Goal: Information Seeking & Learning: Compare options

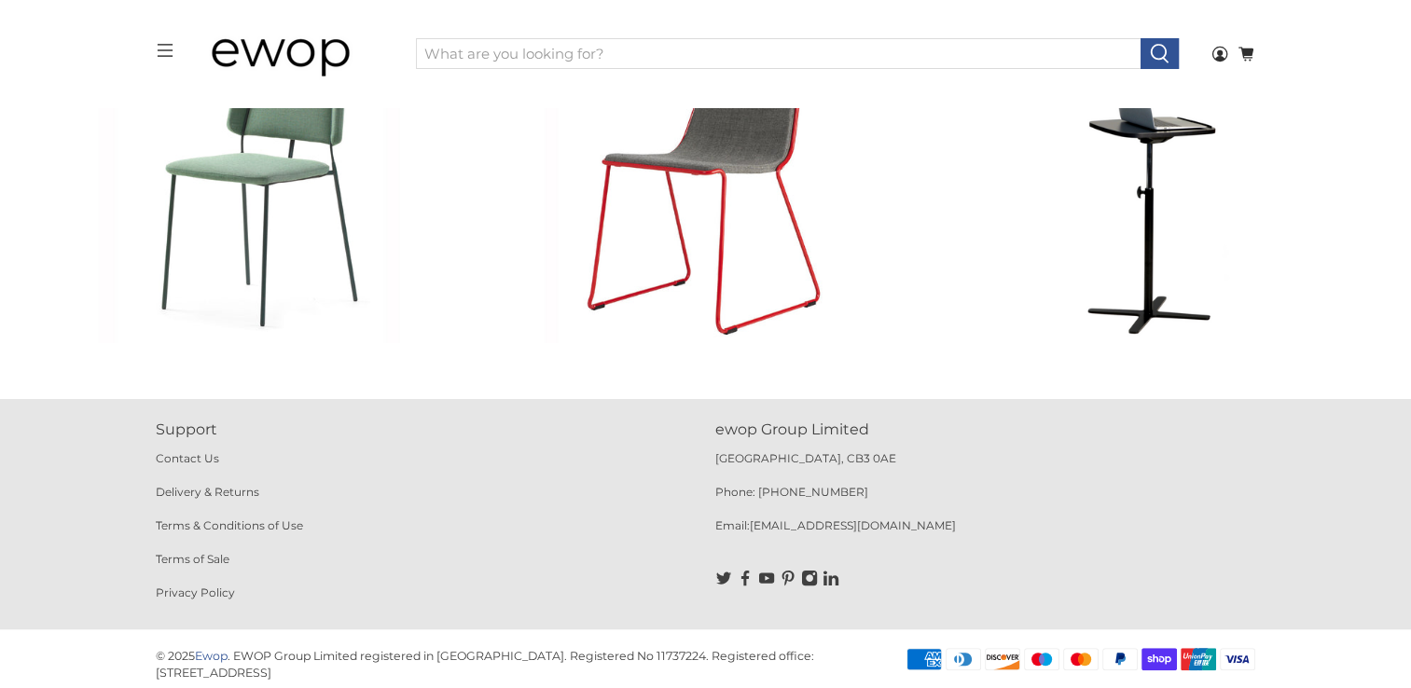
scroll to position [669, 0]
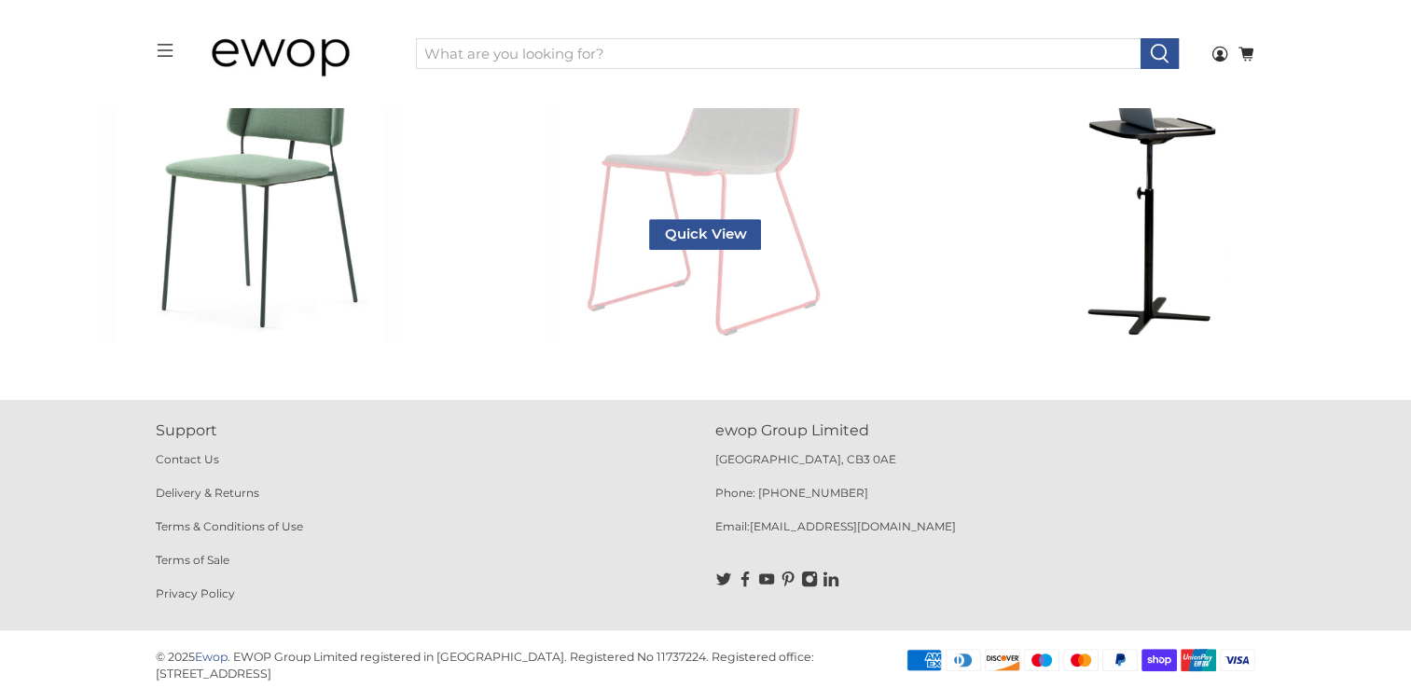
click at [694, 282] on link "Speed Stackable Chair - Set of Four" at bounding box center [706, 130] width 428 height 428
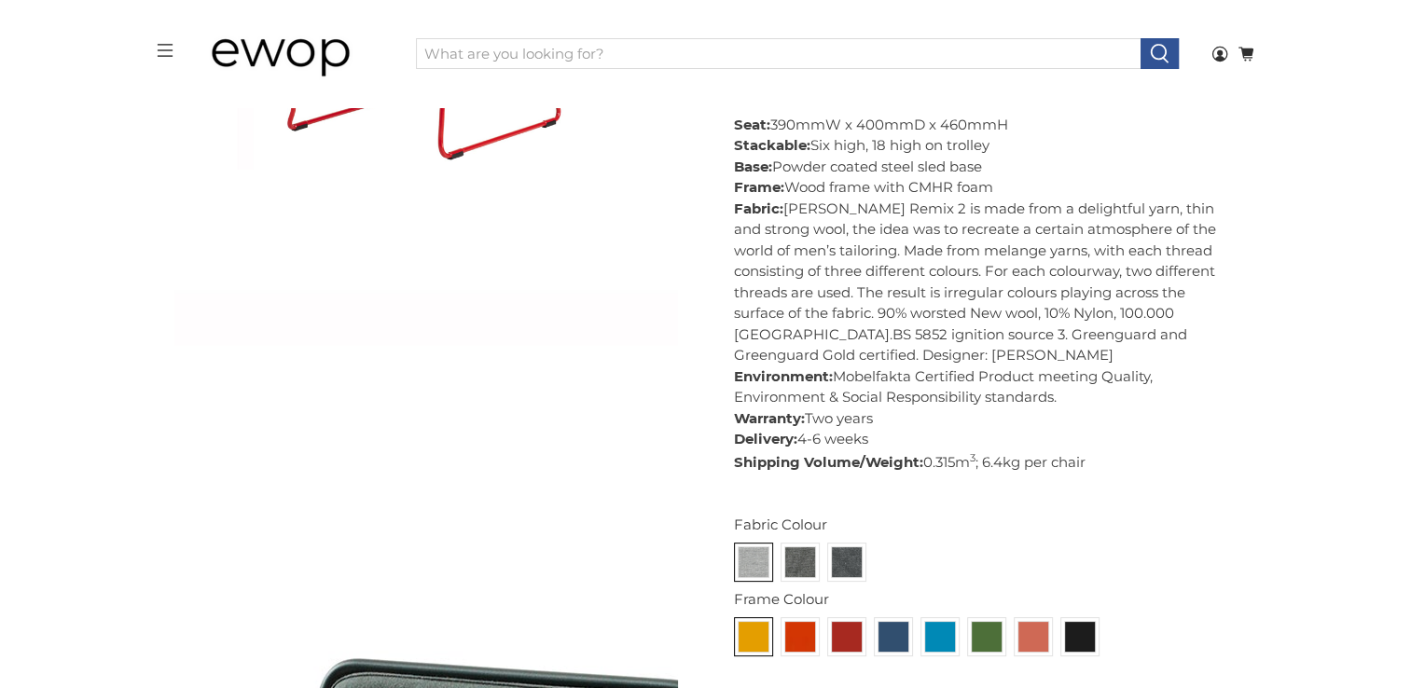
scroll to position [754, 0]
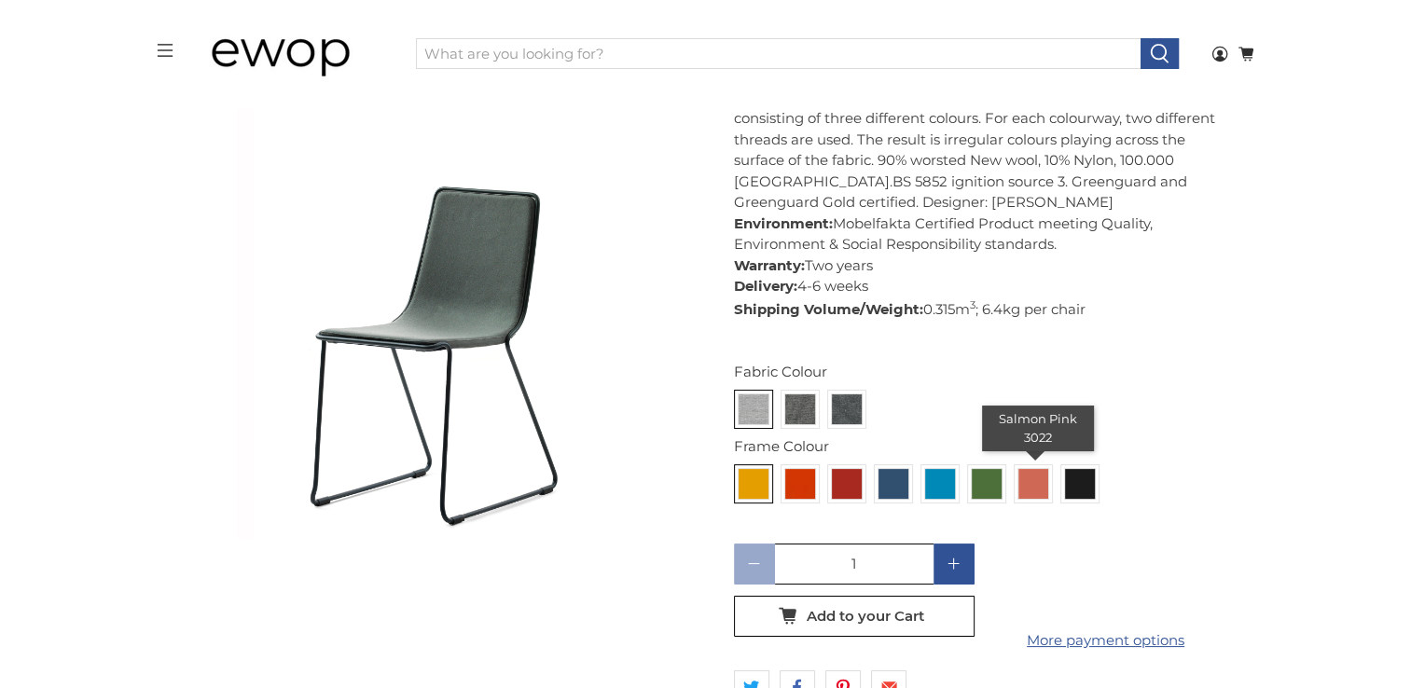
click at [1036, 496] on img at bounding box center [1034, 484] width 30 height 30
click at [0, 0] on input "radio" at bounding box center [0, 0] width 0 height 0
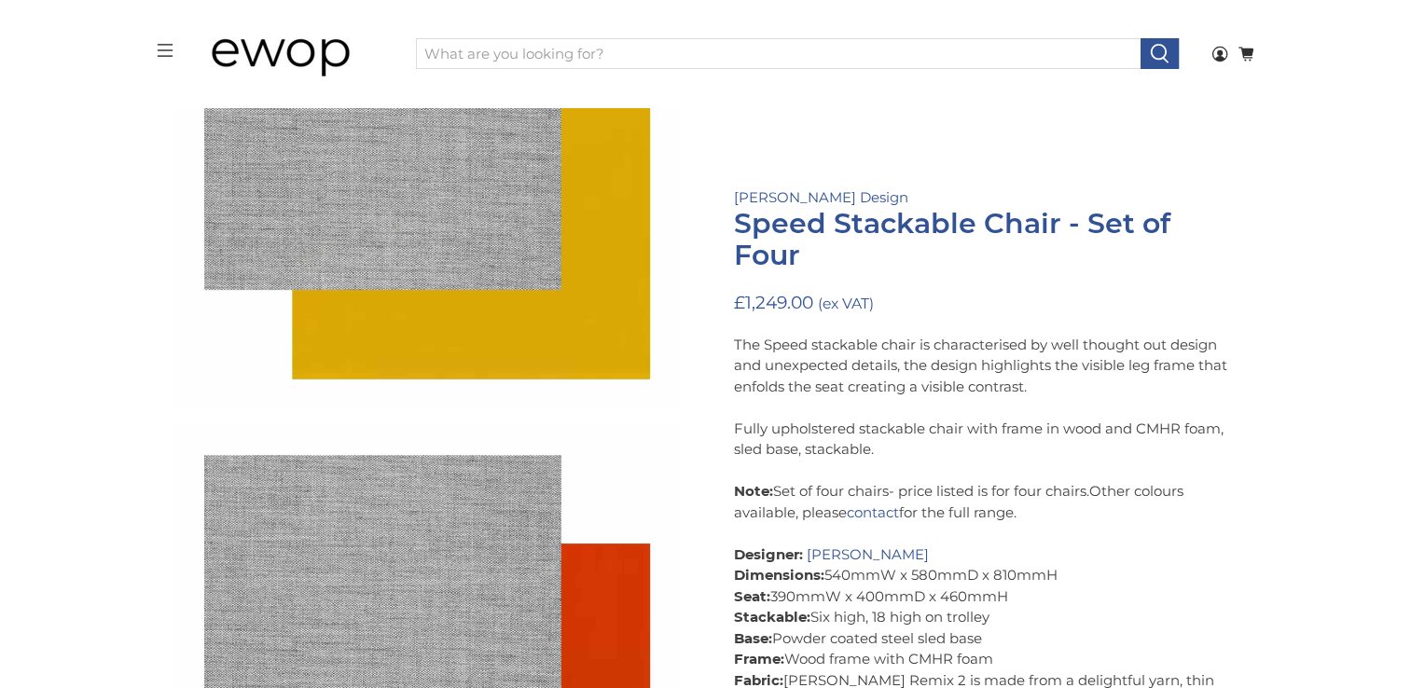
scroll to position [2386, 0]
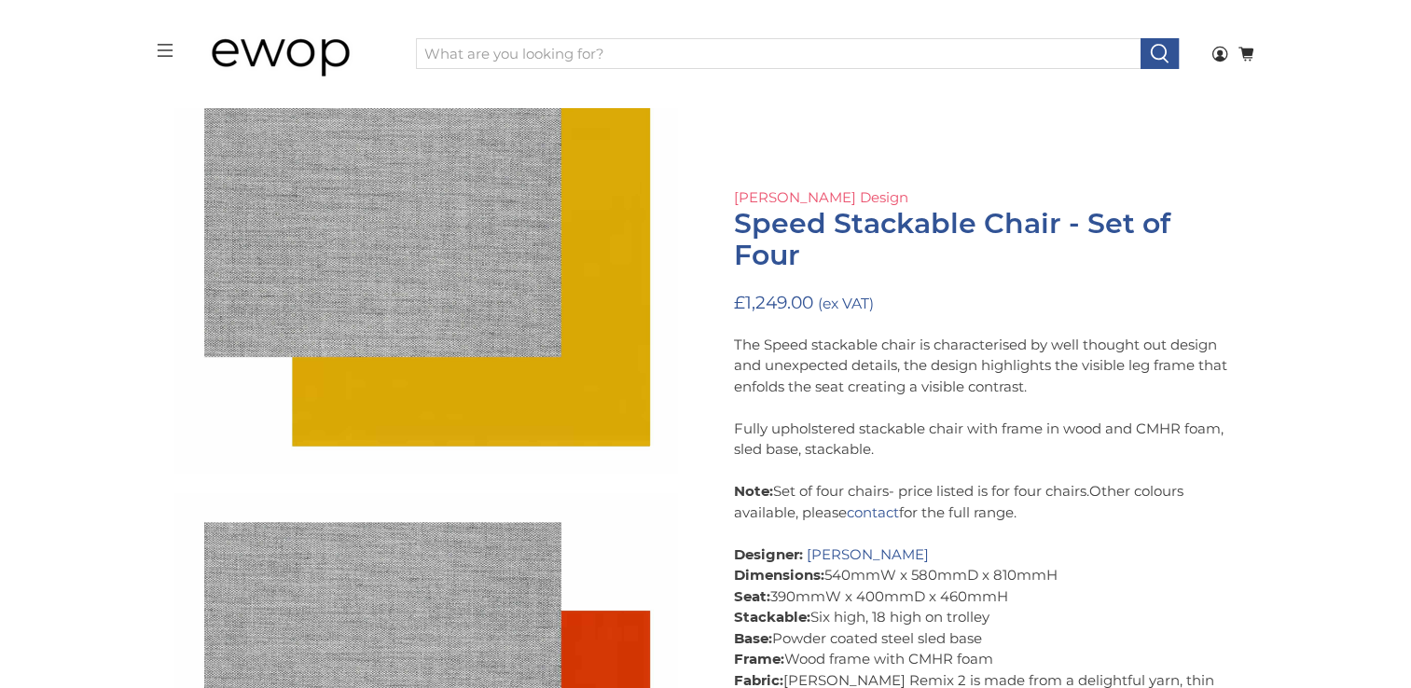
click at [772, 196] on link "[PERSON_NAME] Design" at bounding box center [821, 197] width 174 height 18
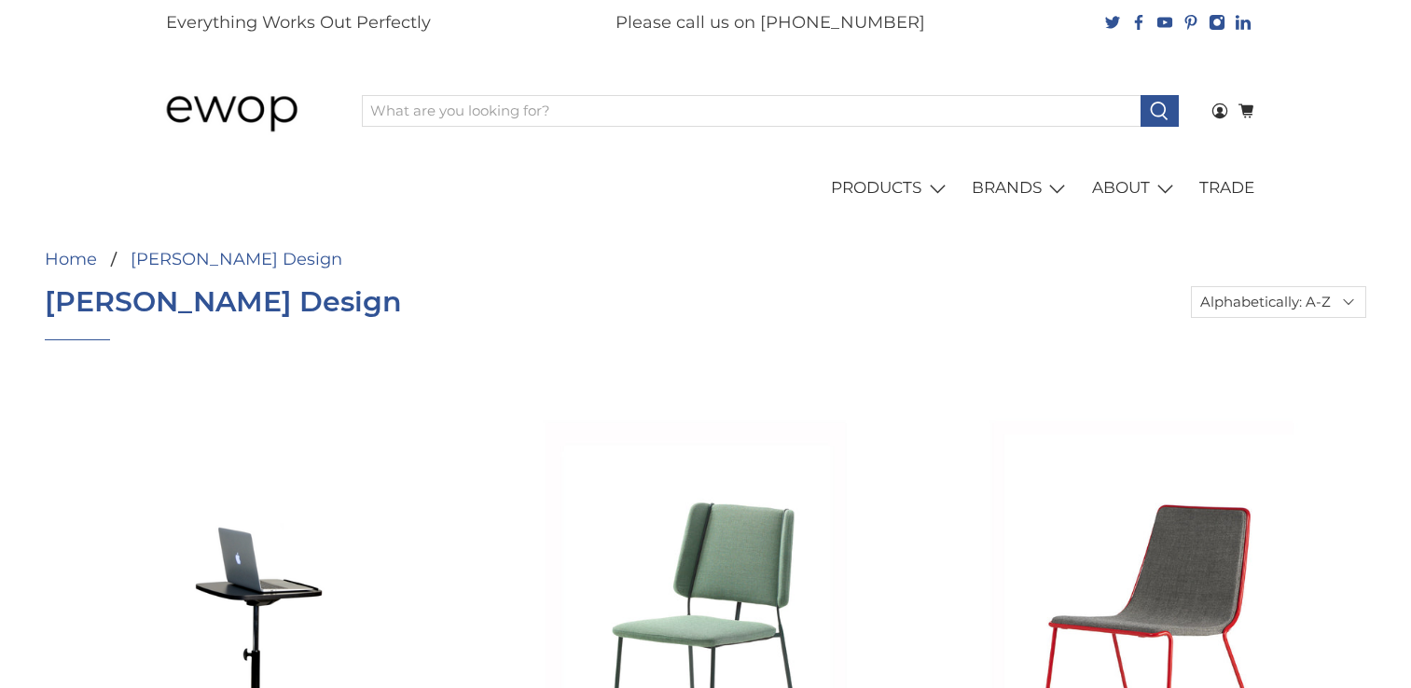
select select "title-ascending"
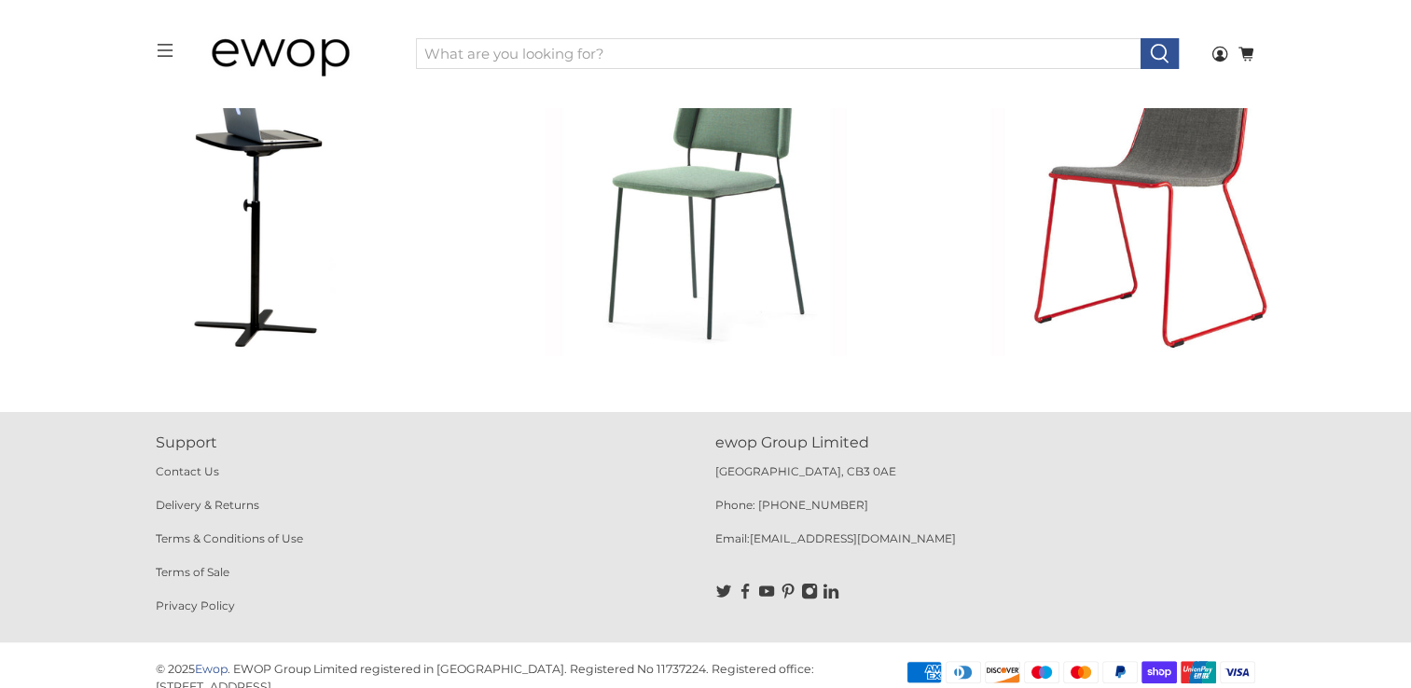
scroll to position [399, 0]
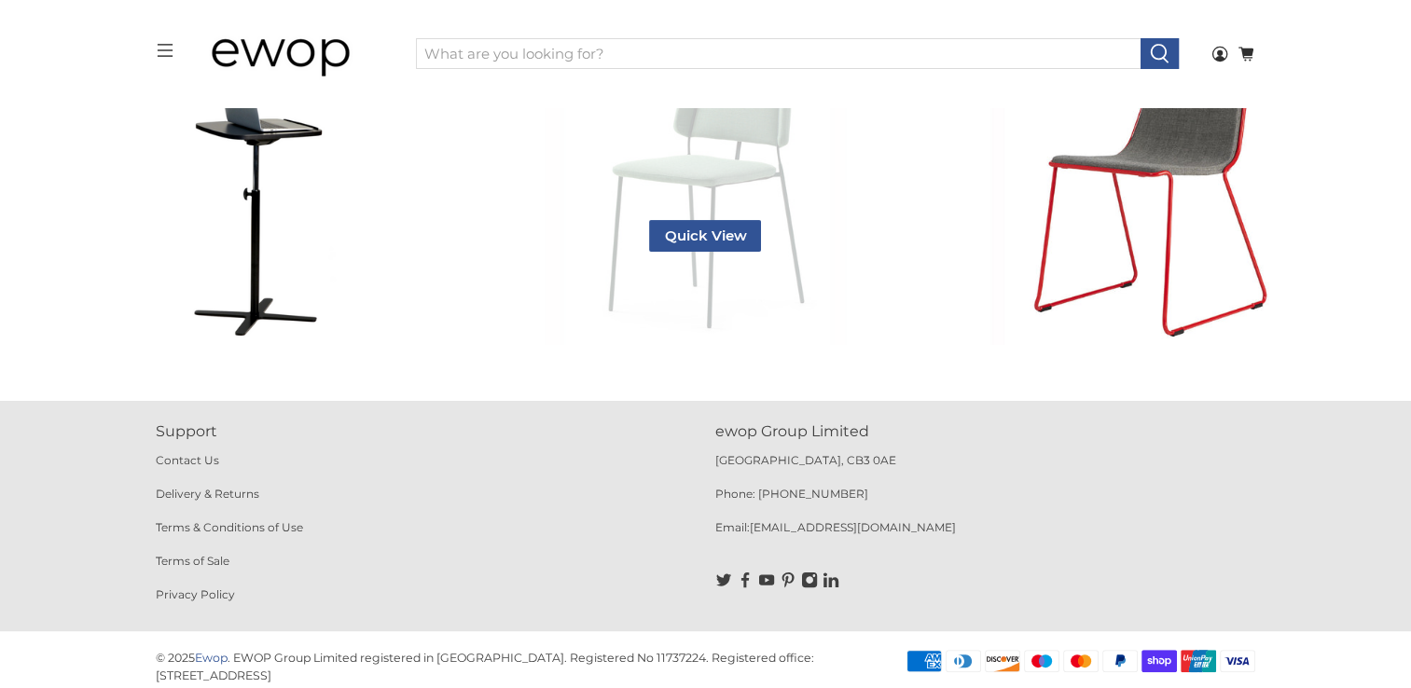
click at [696, 205] on link "[PERSON_NAME] Chair - Set of Four" at bounding box center [706, 131] width 428 height 428
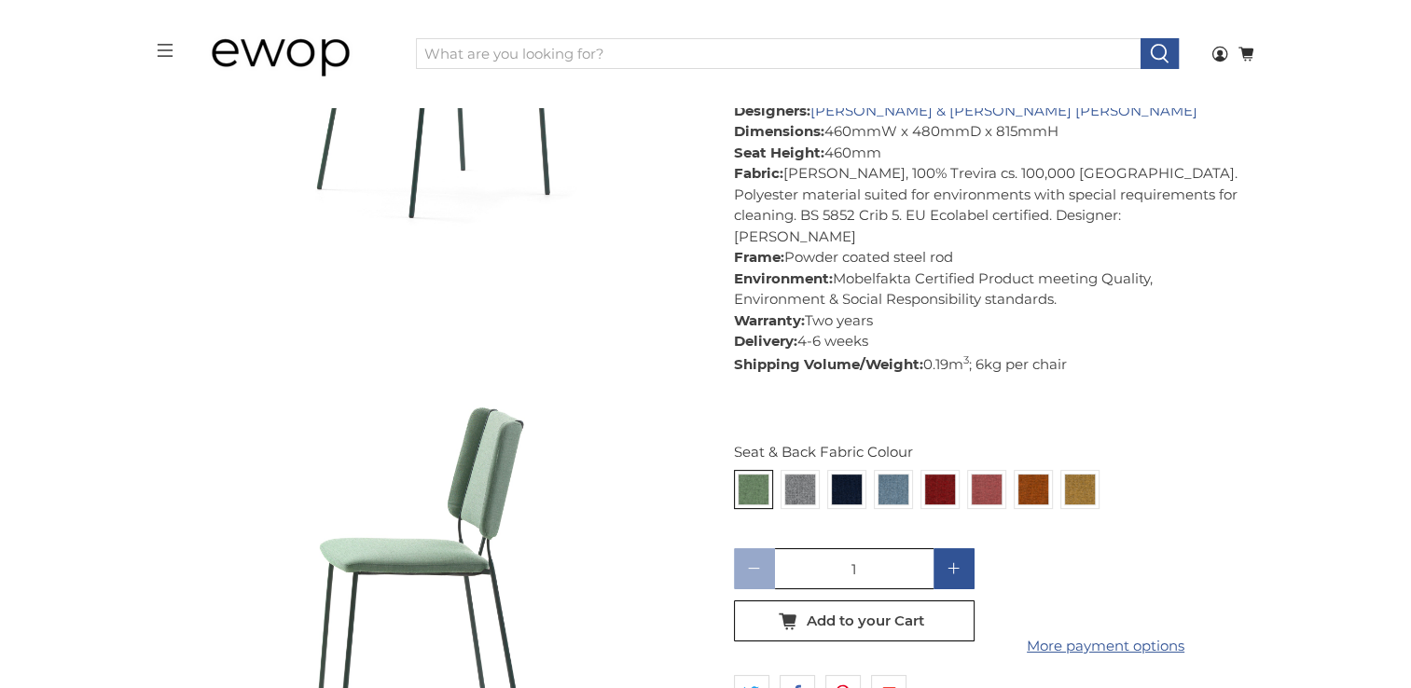
scroll to position [1015, 0]
click at [978, 475] on img at bounding box center [987, 490] width 30 height 30
click at [0, 0] on input "radio" at bounding box center [0, 0] width 0 height 0
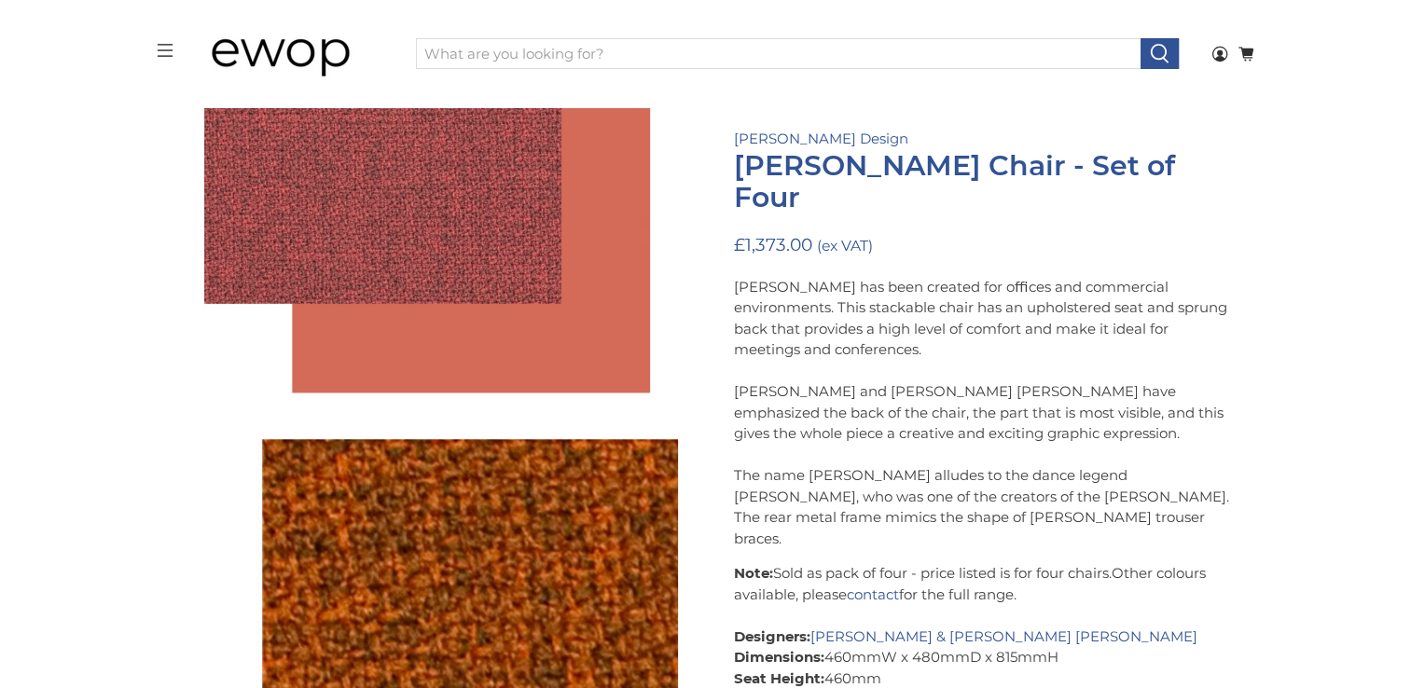
scroll to position [7619, 0]
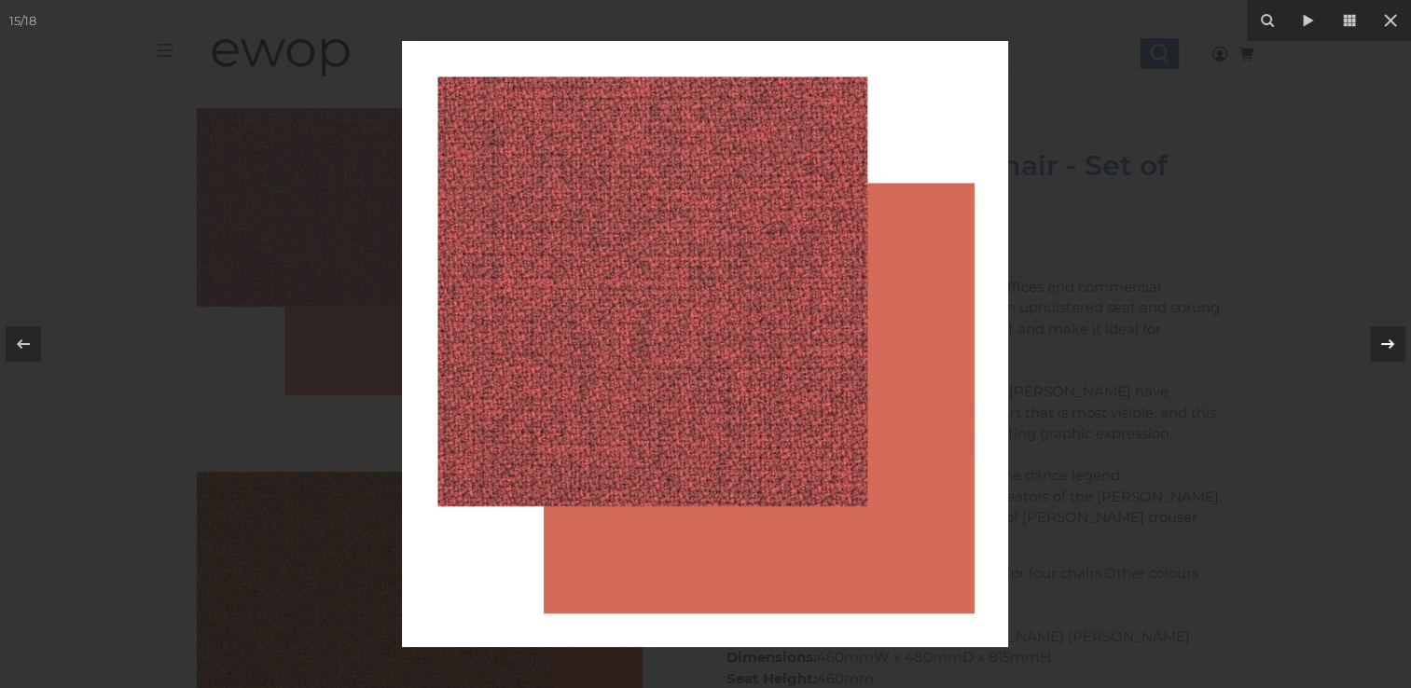
click at [1392, 347] on icon at bounding box center [1388, 344] width 22 height 22
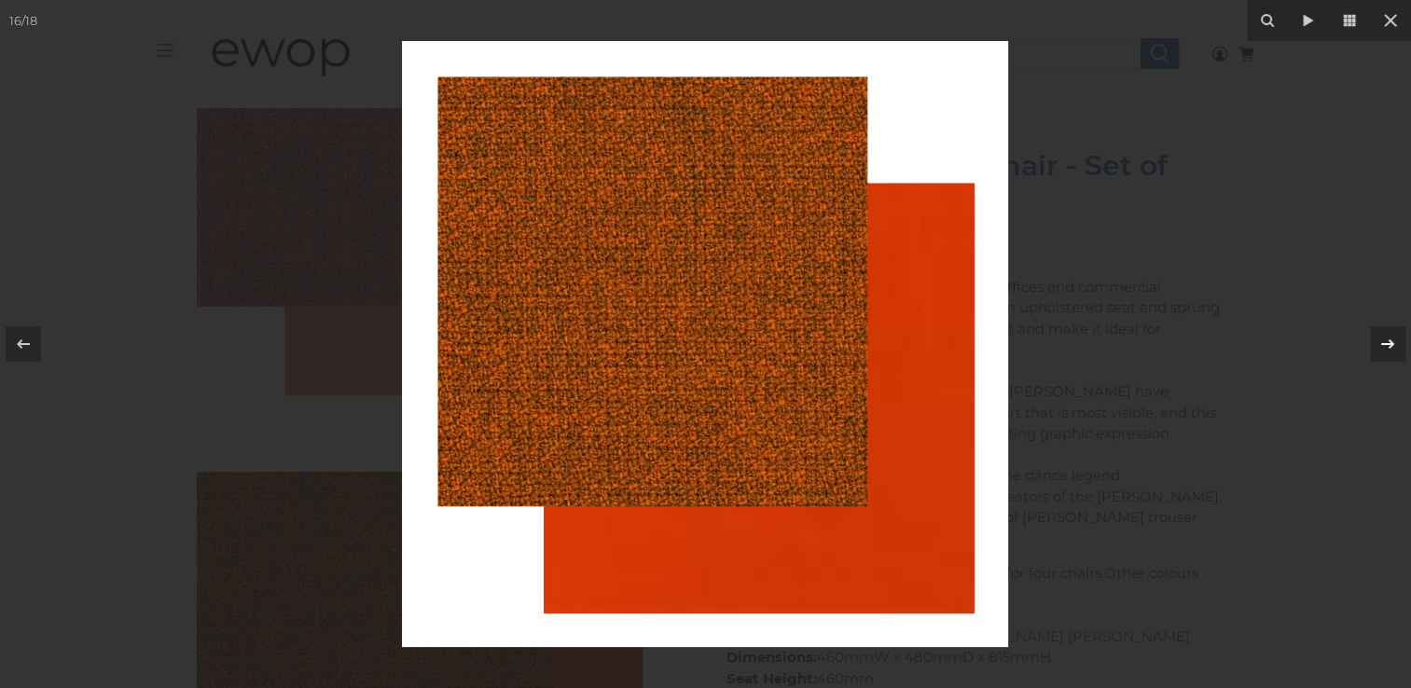
click at [1392, 347] on icon at bounding box center [1388, 344] width 22 height 22
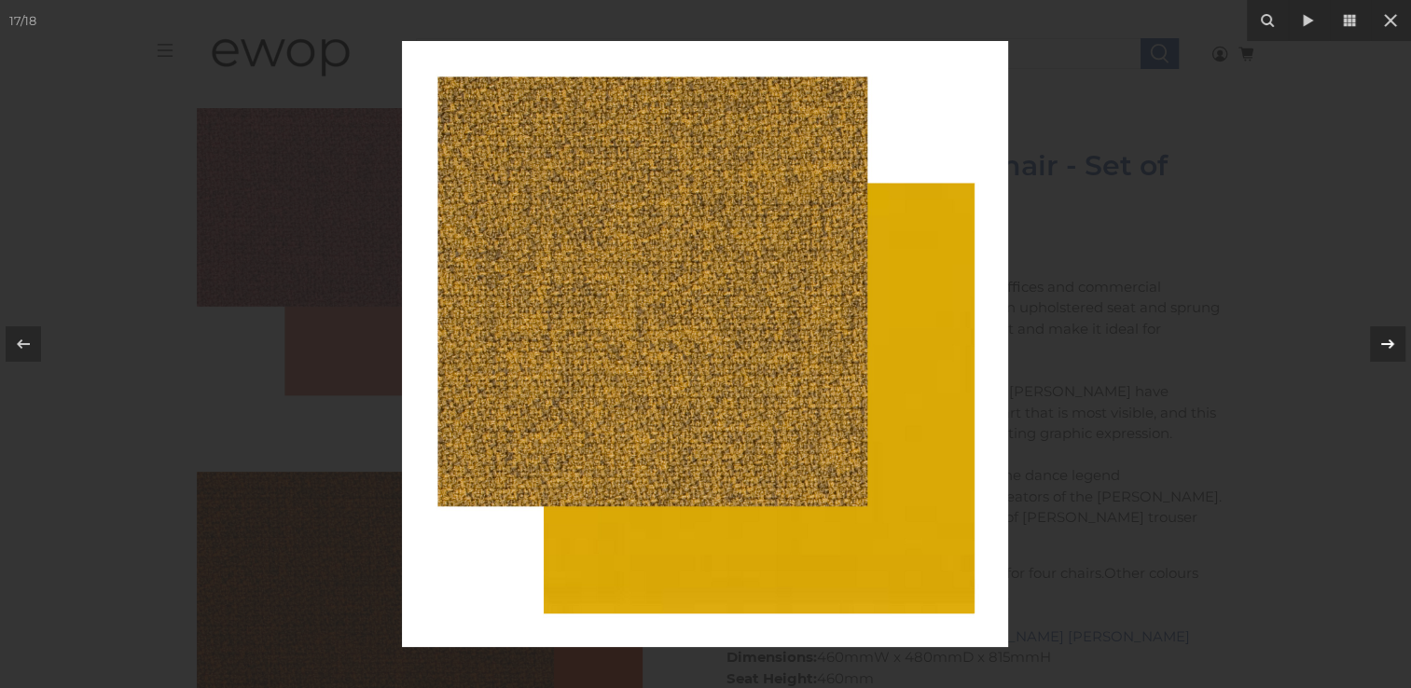
click at [1392, 347] on icon at bounding box center [1388, 344] width 22 height 22
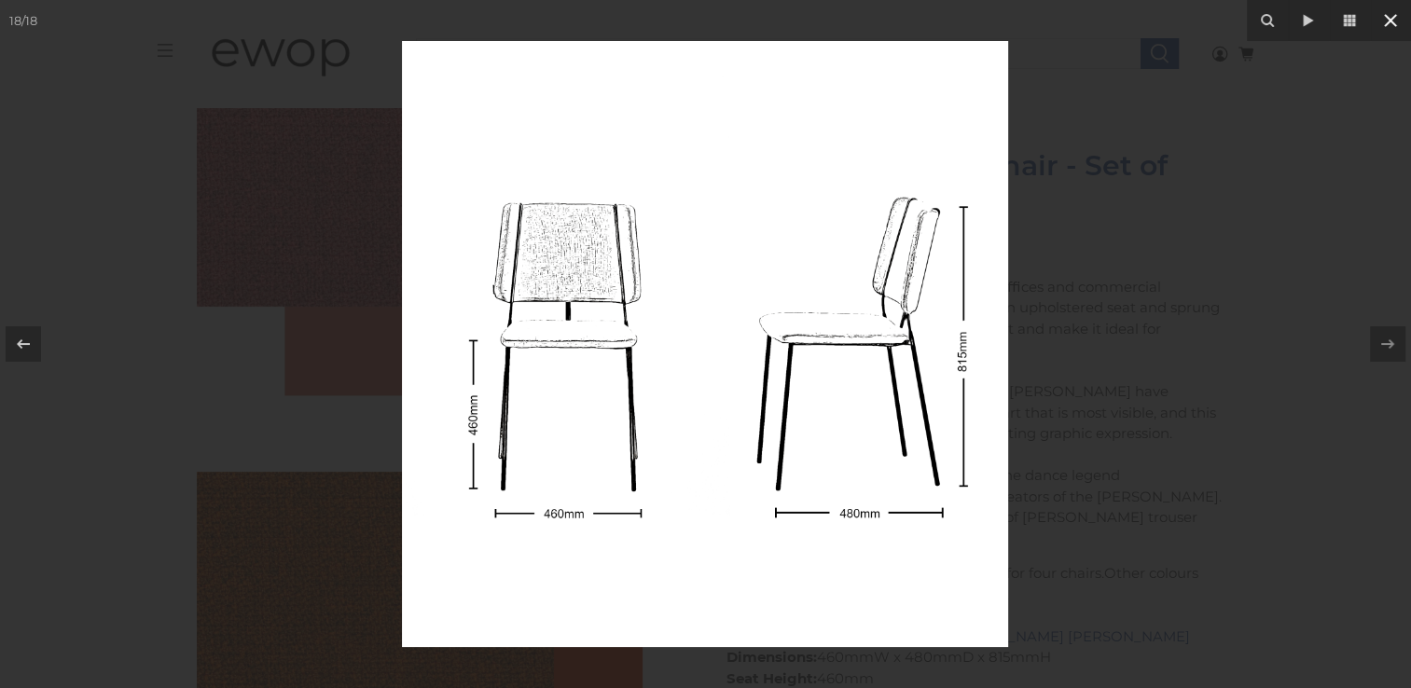
click at [1399, 20] on icon at bounding box center [1391, 20] width 22 height 22
